Goal: Navigation & Orientation: Find specific page/section

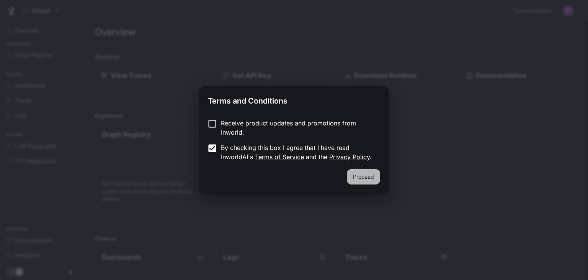
click at [368, 176] on button "Proceed" at bounding box center [363, 176] width 33 height 15
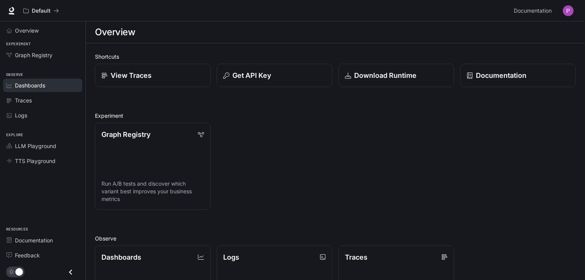
click at [31, 87] on span "Dashboards" at bounding box center [30, 85] width 30 height 8
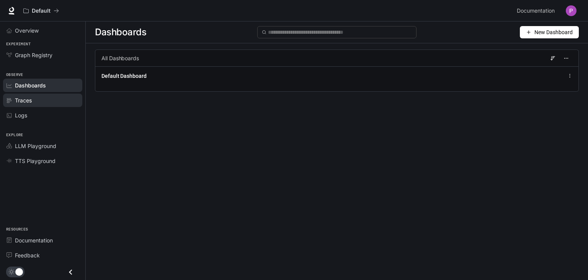
click at [48, 98] on div "Traces" at bounding box center [47, 100] width 64 height 8
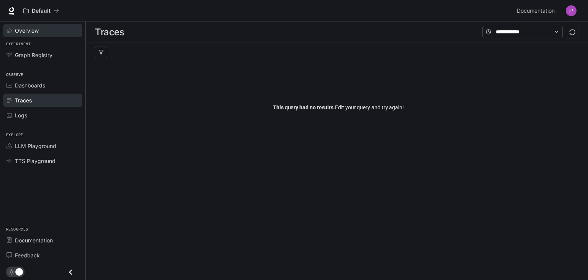
click at [46, 31] on div "Overview" at bounding box center [47, 30] width 64 height 8
